Goal: Transaction & Acquisition: Obtain resource

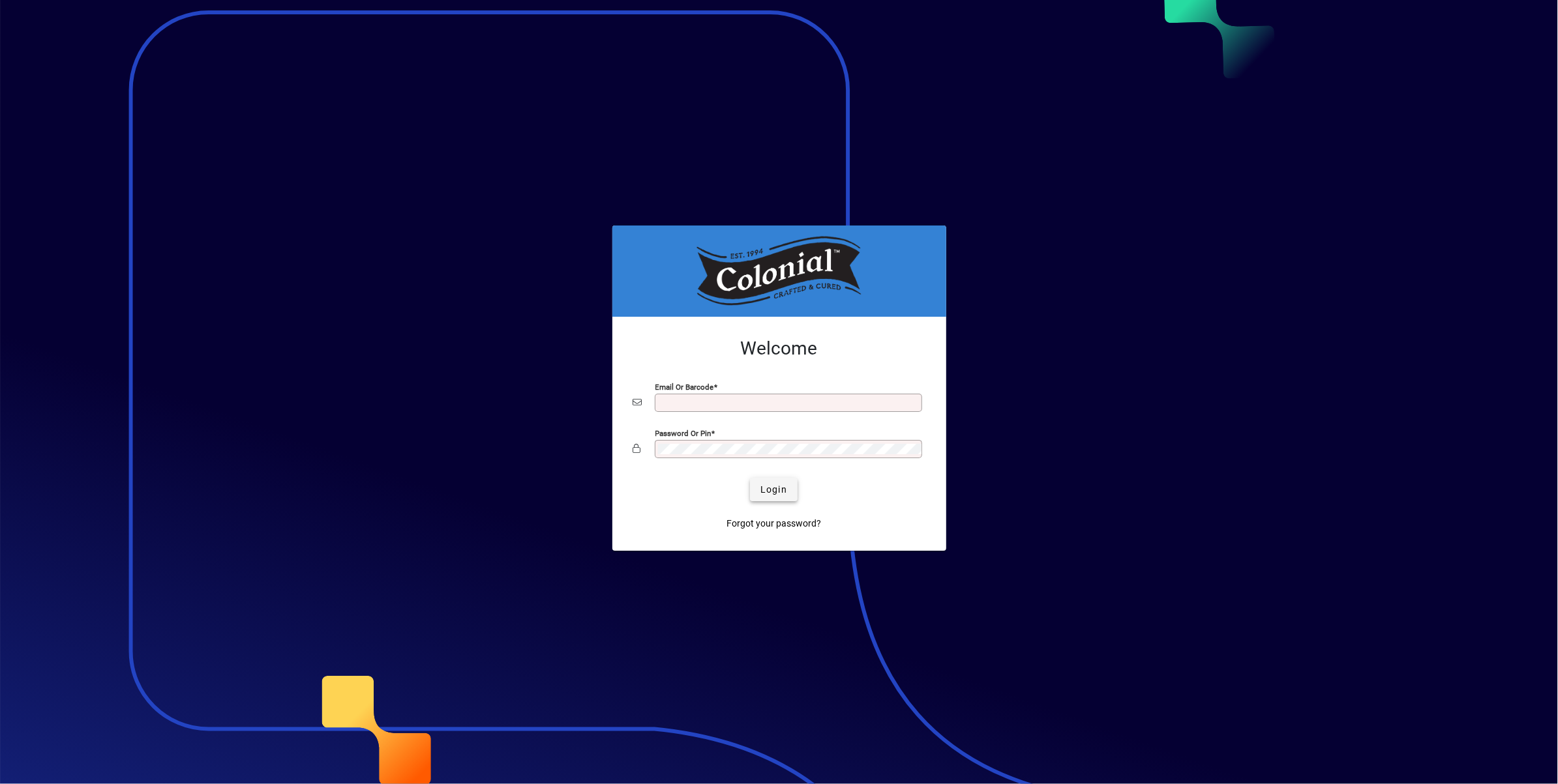
type input "**********"
click at [777, 489] on span "Login" at bounding box center [774, 490] width 26 height 14
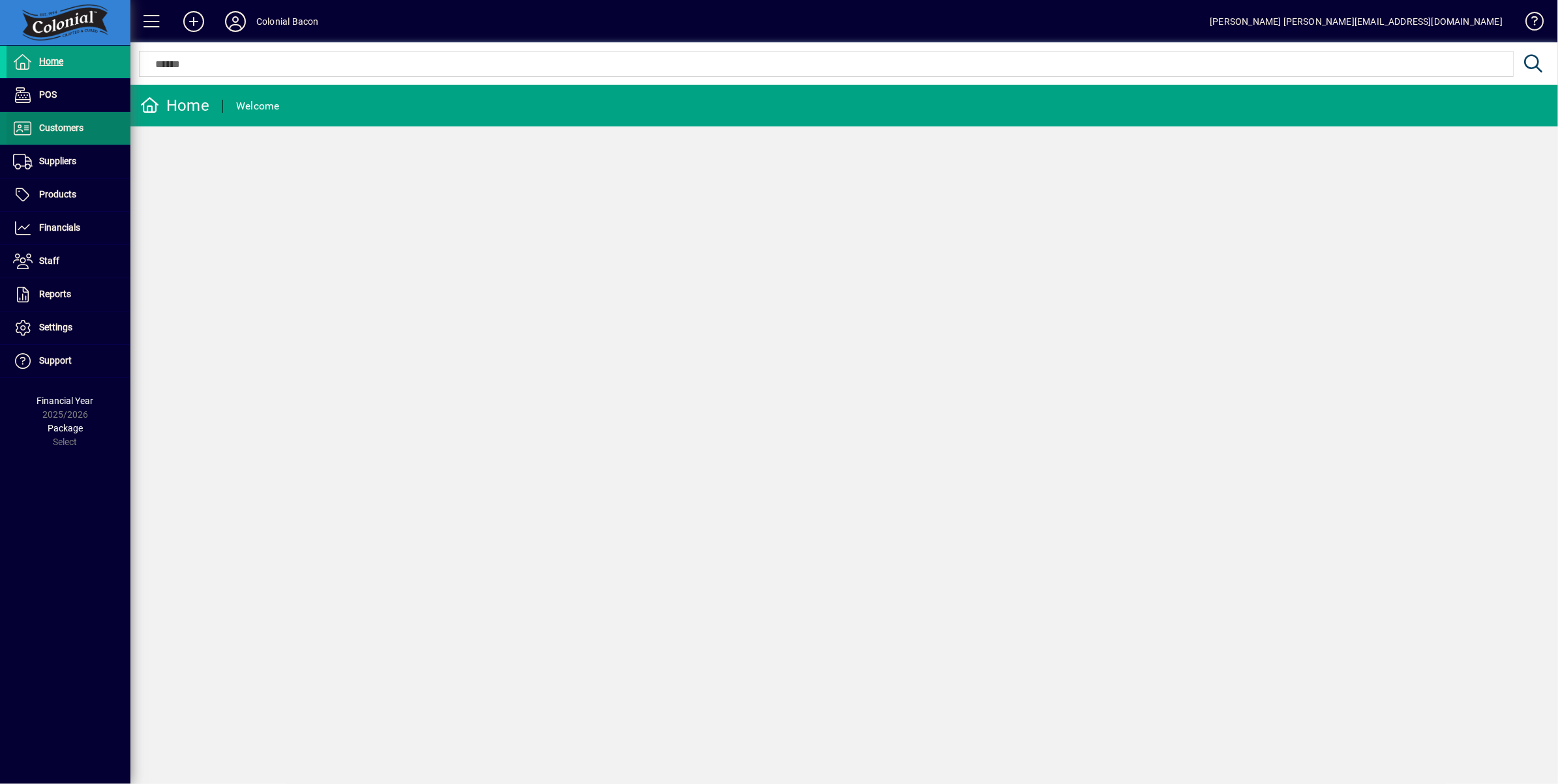
click at [80, 127] on span "Customers" at bounding box center [61, 128] width 44 height 10
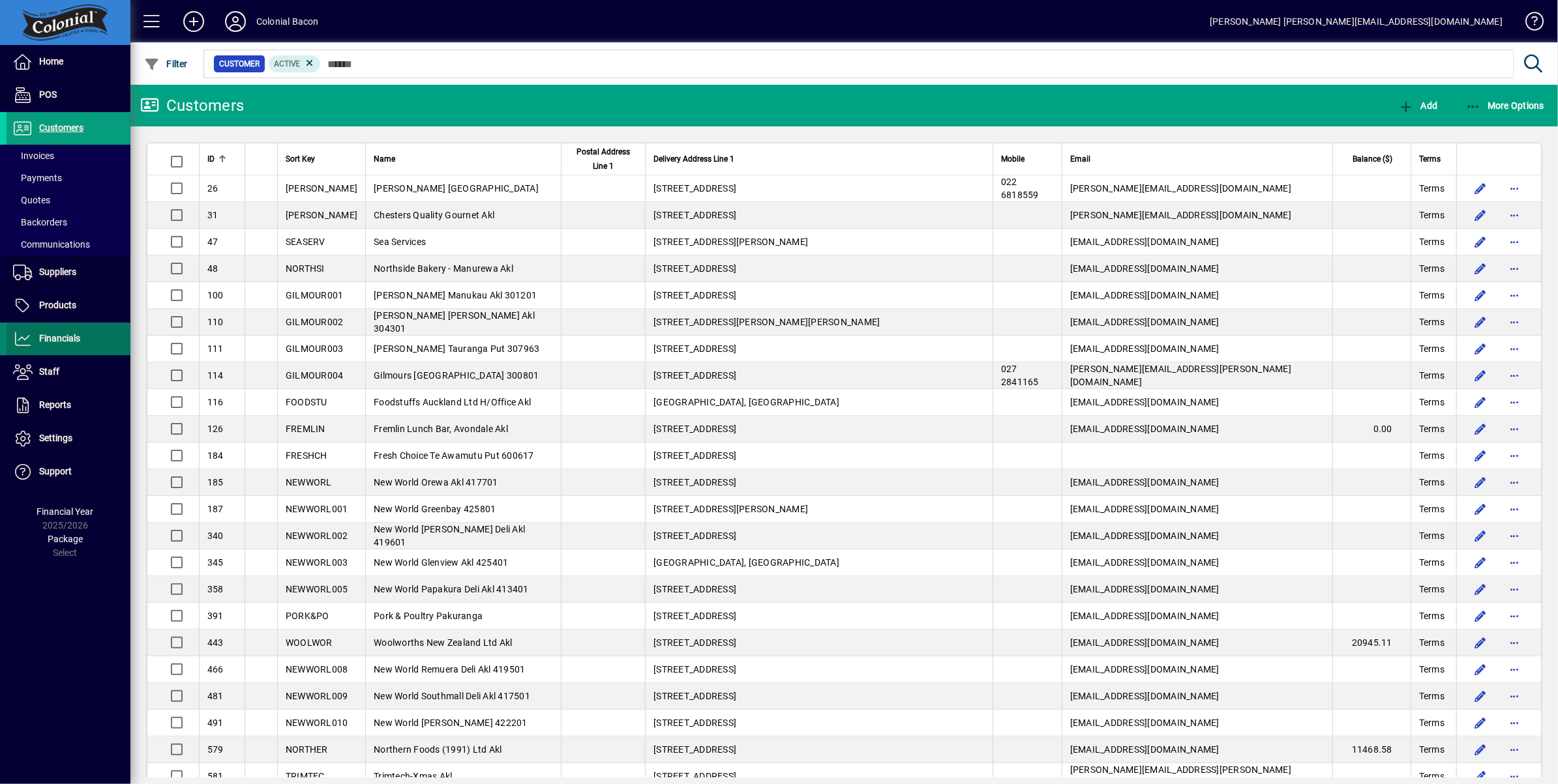
drag, startPoint x: 68, startPoint y: 336, endPoint x: 91, endPoint y: 334, distance: 23.1
click at [68, 336] on span "Financials" at bounding box center [59, 338] width 41 height 10
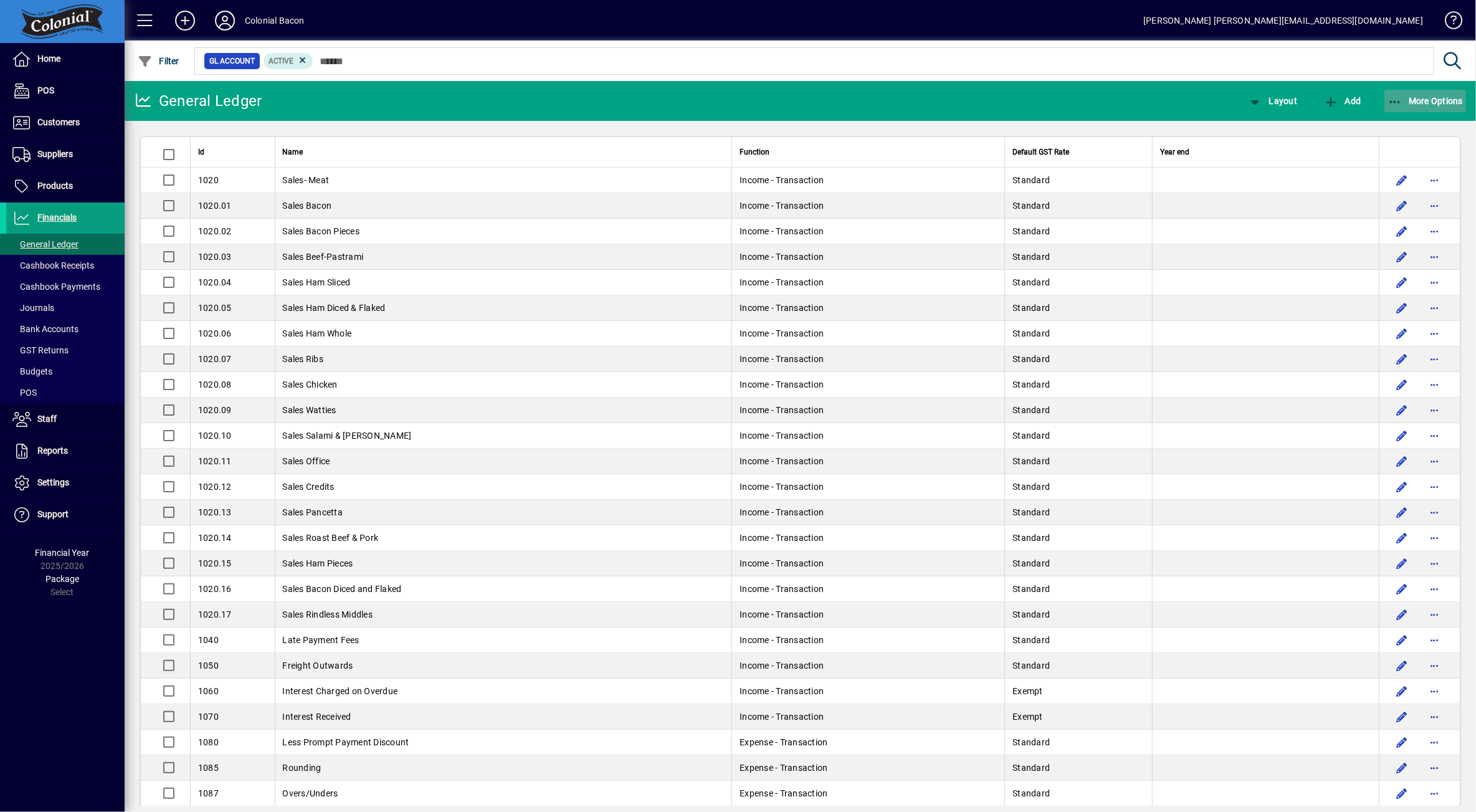
click at [1427, 99] on span "More Options" at bounding box center [1425, 100] width 76 height 10
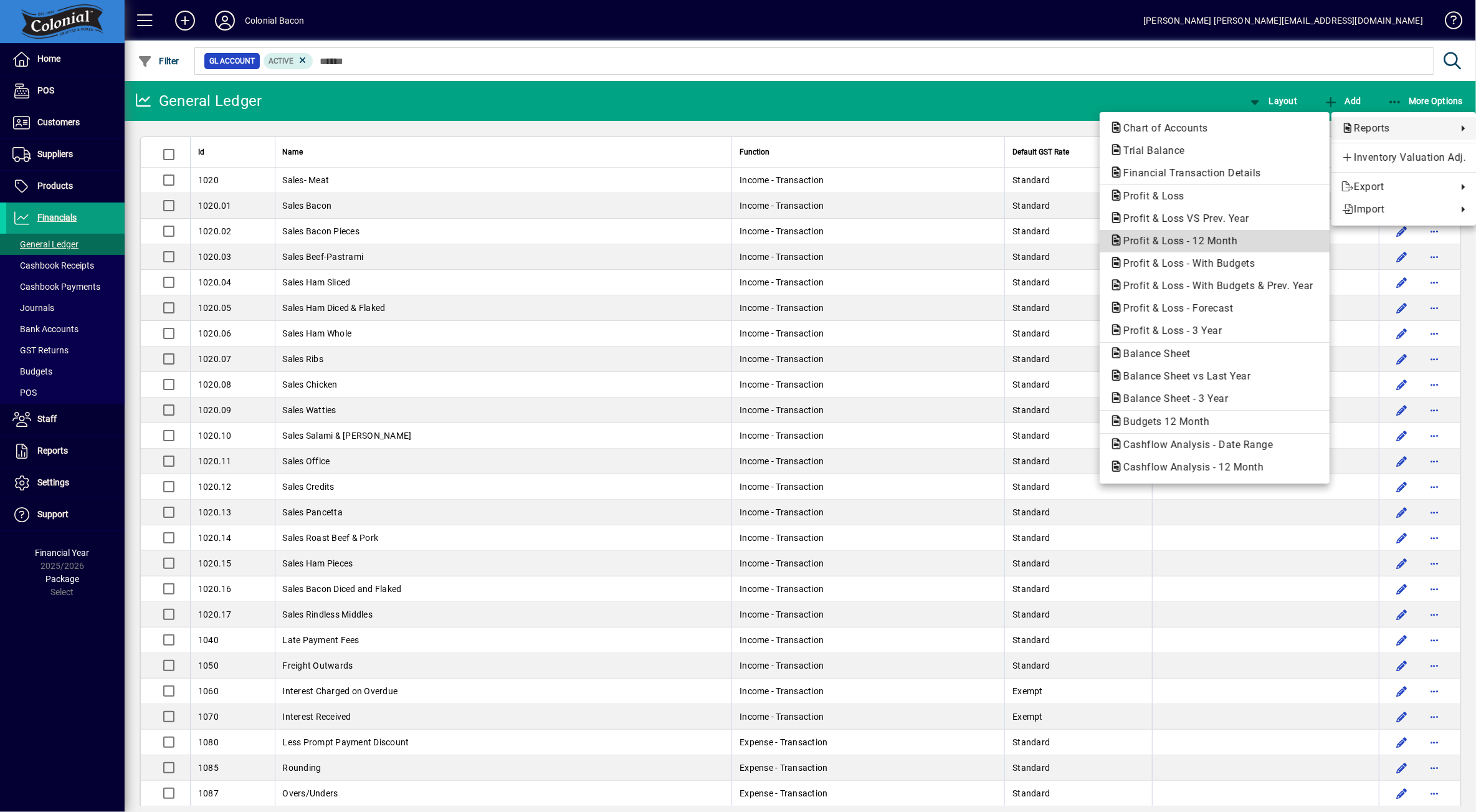
click at [1195, 242] on span "Profit & Loss - 12 Month" at bounding box center [1177, 241] width 134 height 12
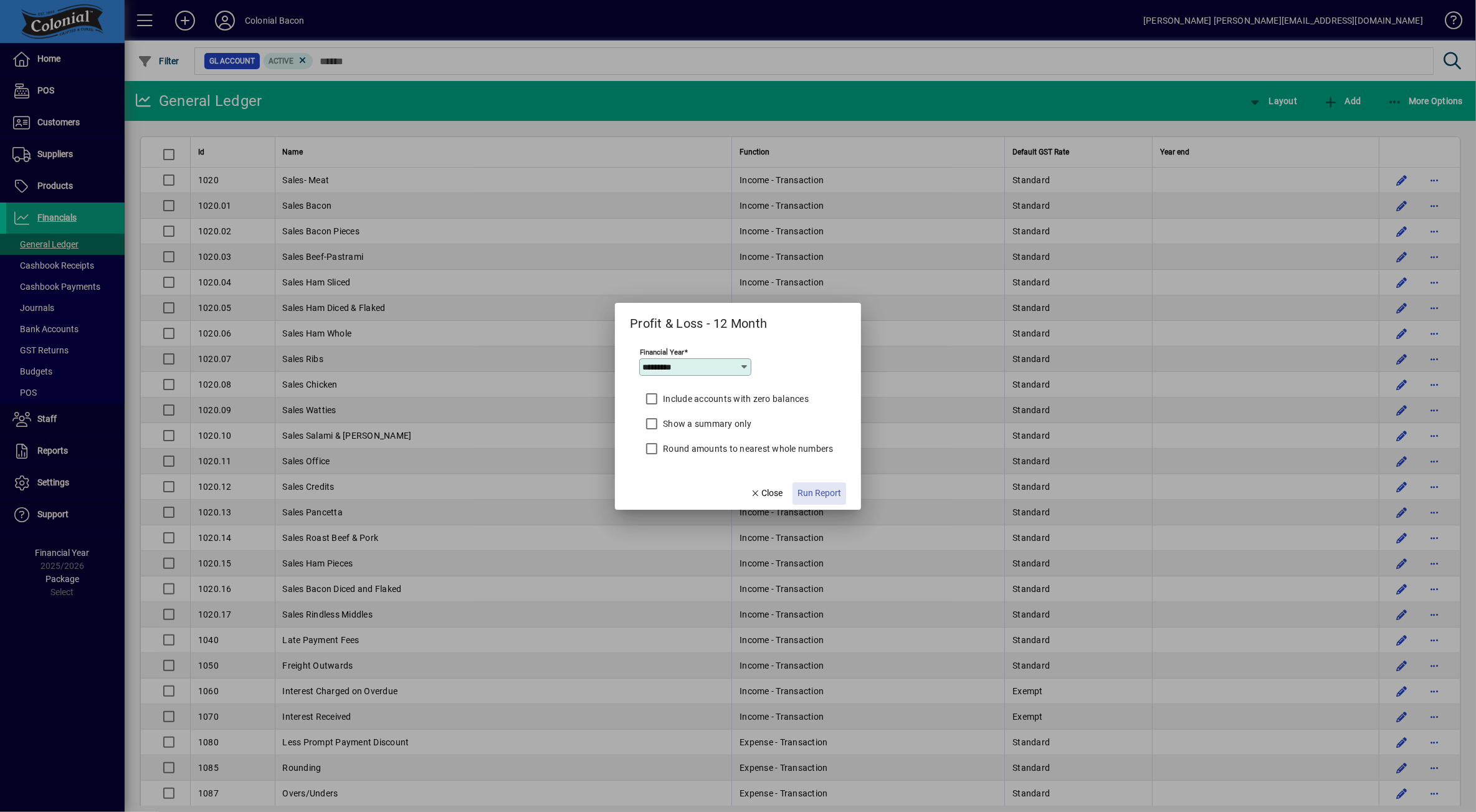
click at [822, 490] on span "Run Report" at bounding box center [819, 494] width 44 height 13
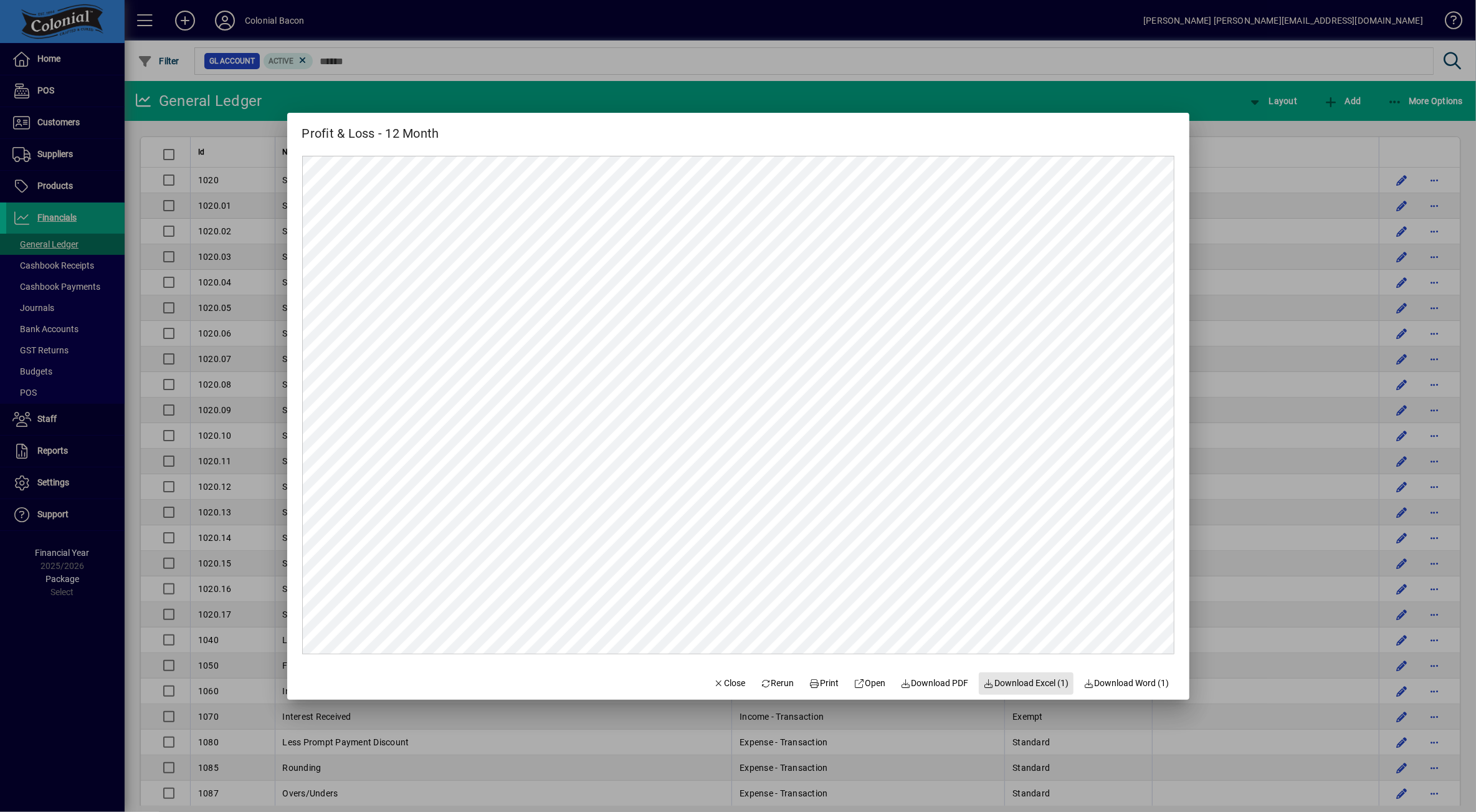
click at [1018, 688] on span "Download Excel (1)" at bounding box center [1026, 683] width 86 height 13
